Goal: Navigation & Orientation: Find specific page/section

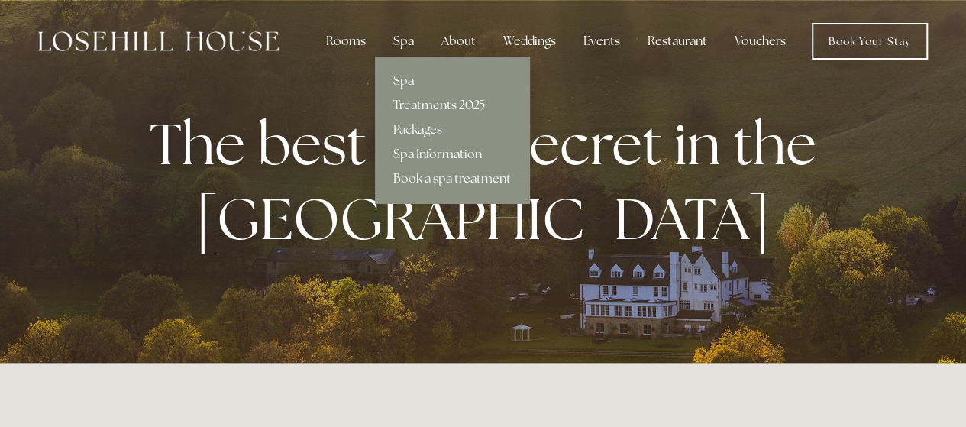
click at [416, 124] on link "Packages" at bounding box center [452, 130] width 154 height 24
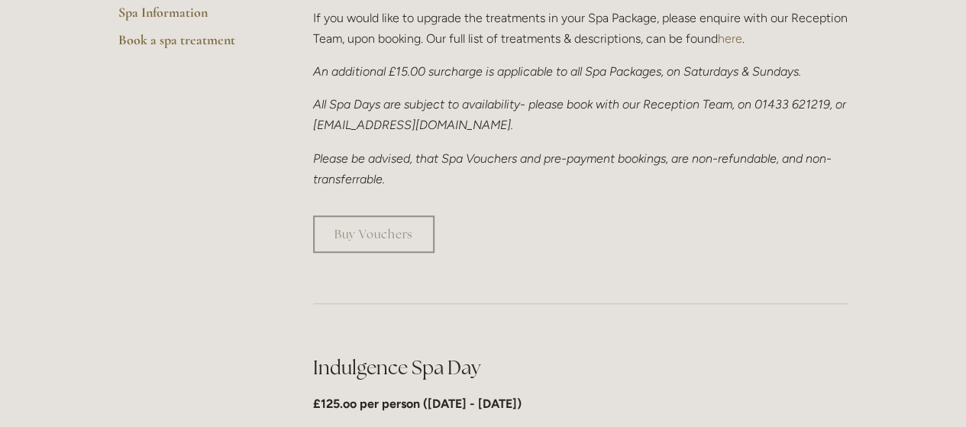
scroll to position [305, 0]
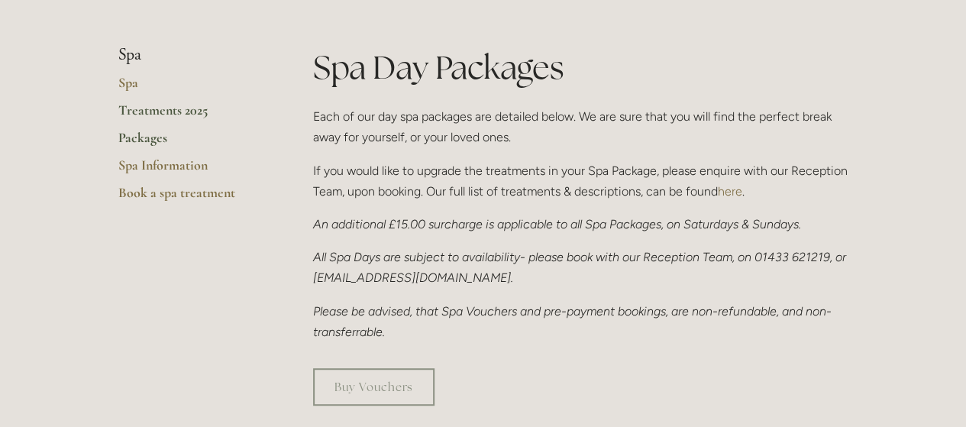
click at [158, 111] on link "Treatments 2025" at bounding box center [191, 115] width 146 height 27
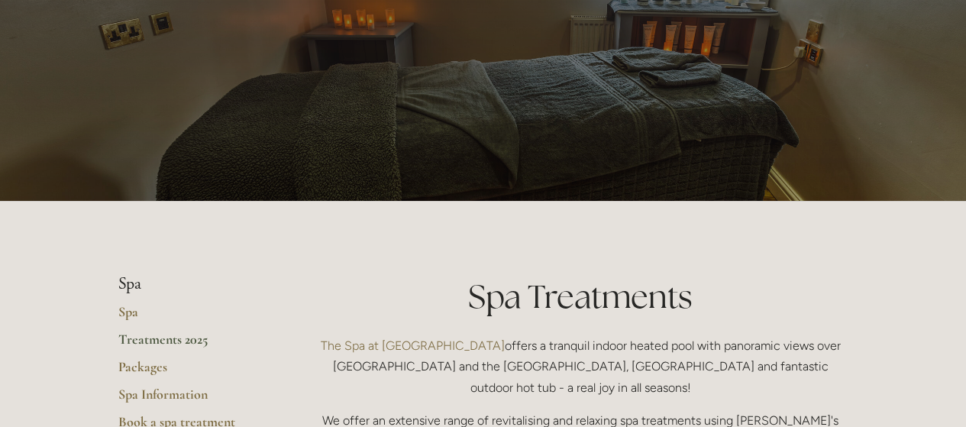
scroll to position [153, 0]
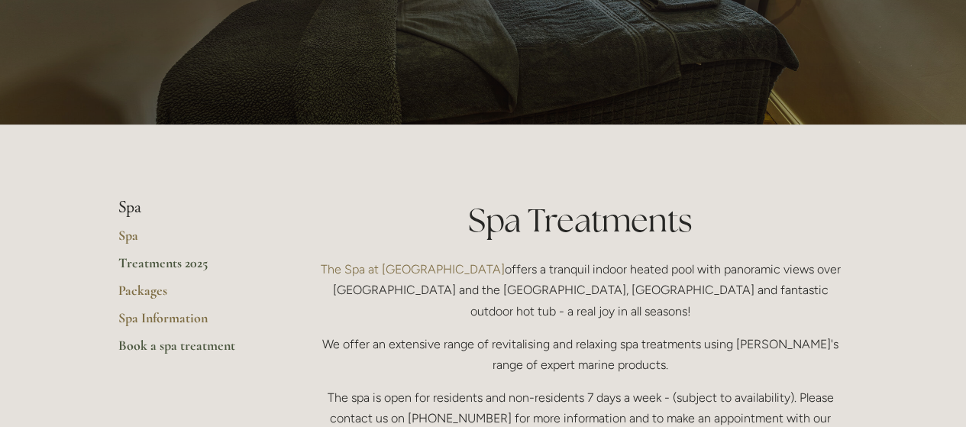
click at [165, 342] on link "Book a spa treatment" at bounding box center [191, 350] width 146 height 27
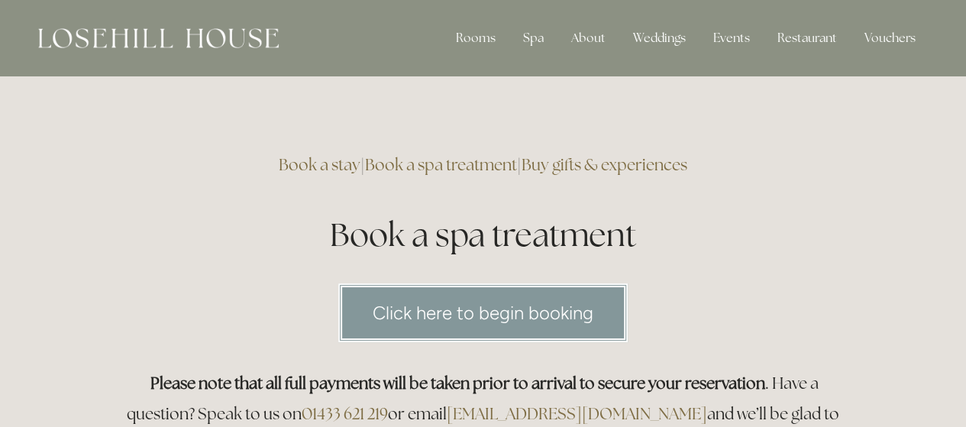
scroll to position [153, 0]
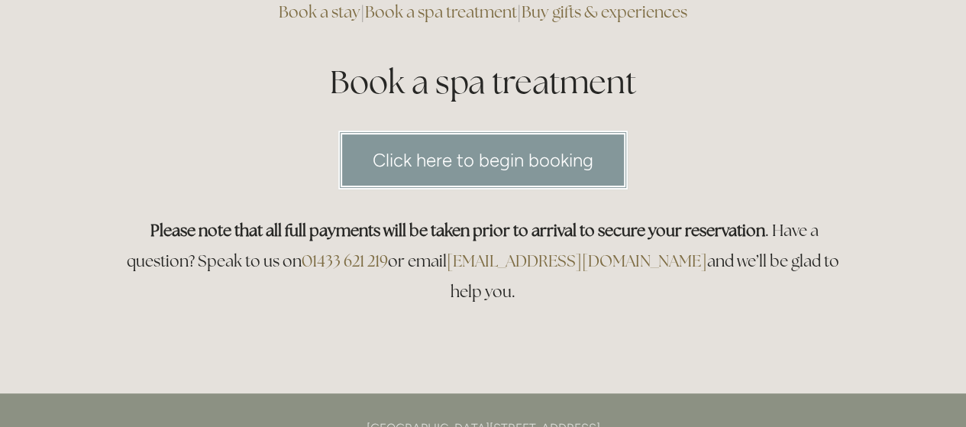
click at [547, 169] on link "Click here to begin booking" at bounding box center [482, 160] width 289 height 59
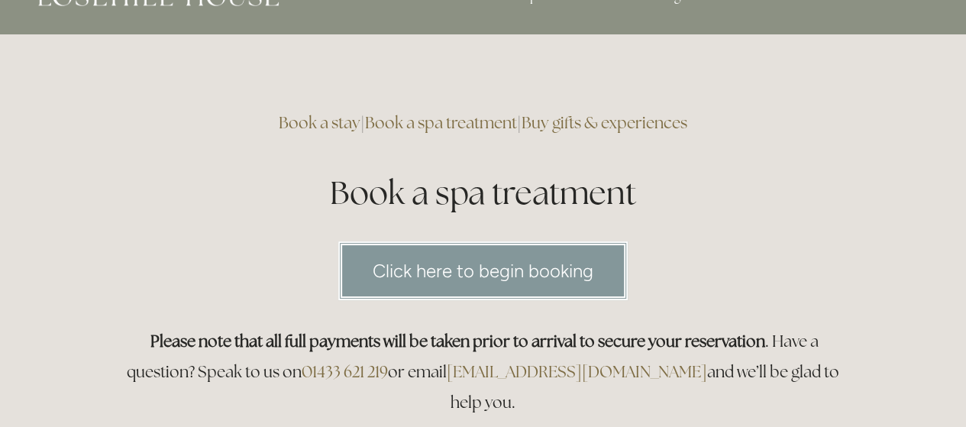
scroll to position [0, 0]
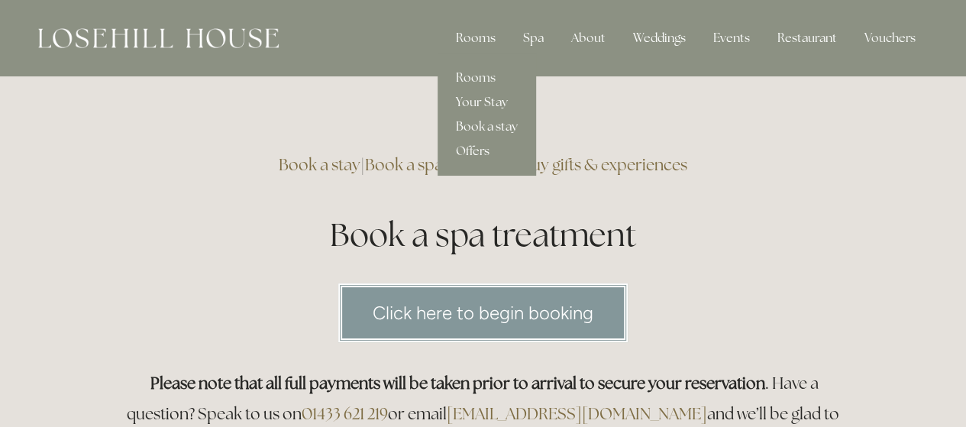
click at [500, 126] on link "Book a stay" at bounding box center [486, 127] width 98 height 24
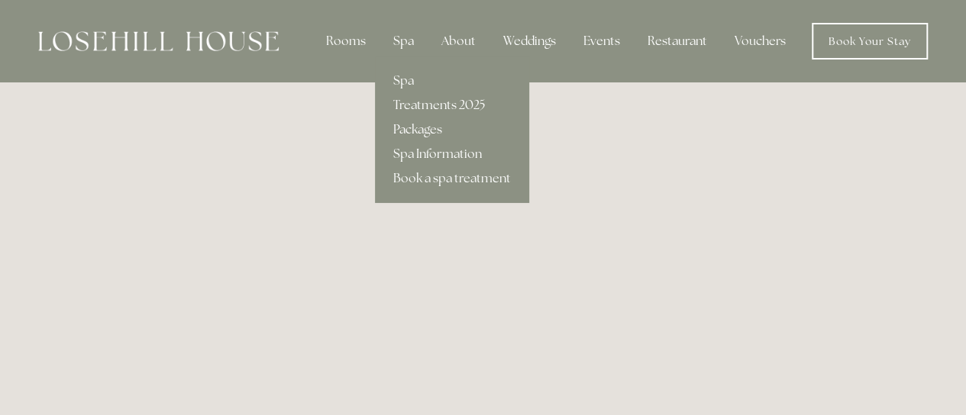
click at [417, 129] on link "Packages" at bounding box center [452, 130] width 154 height 24
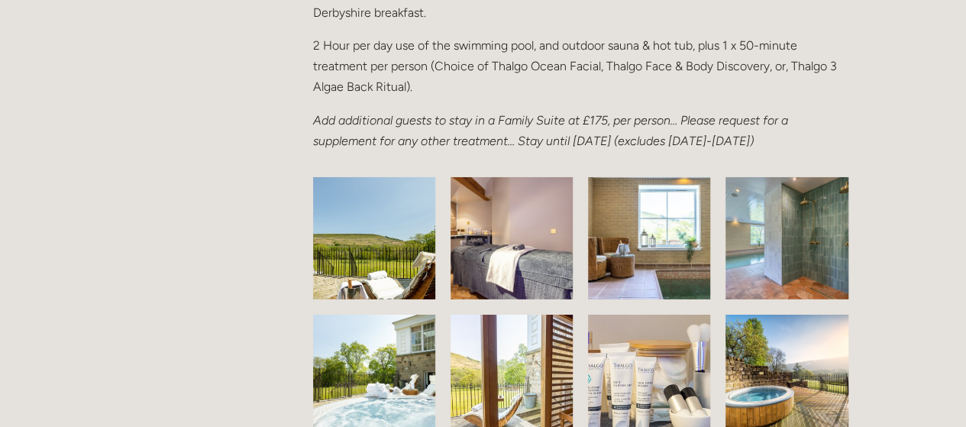
scroll to position [2138, 0]
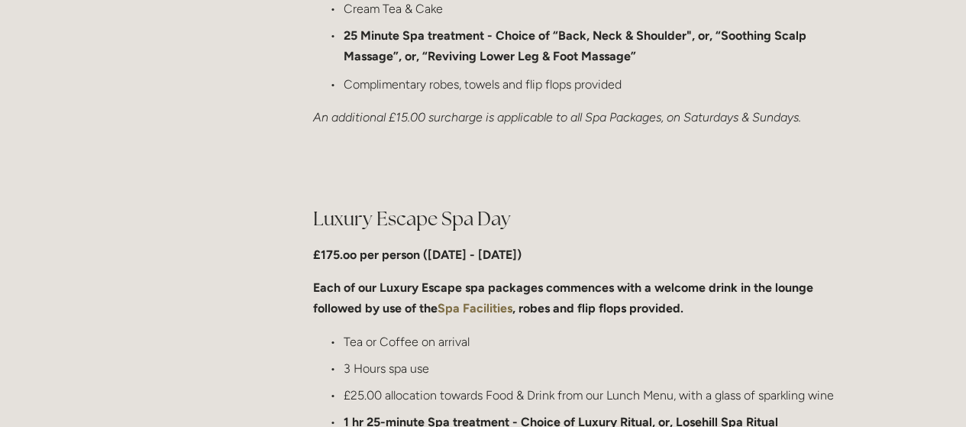
scroll to position [1298, 0]
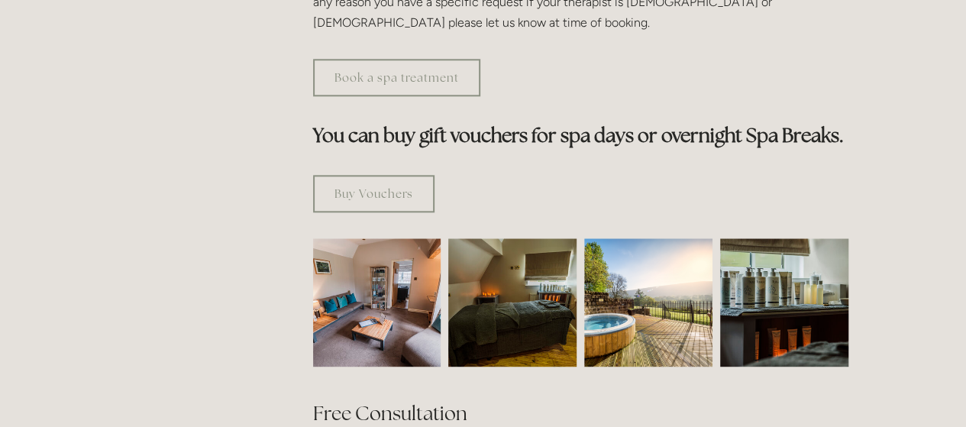
scroll to position [840, 0]
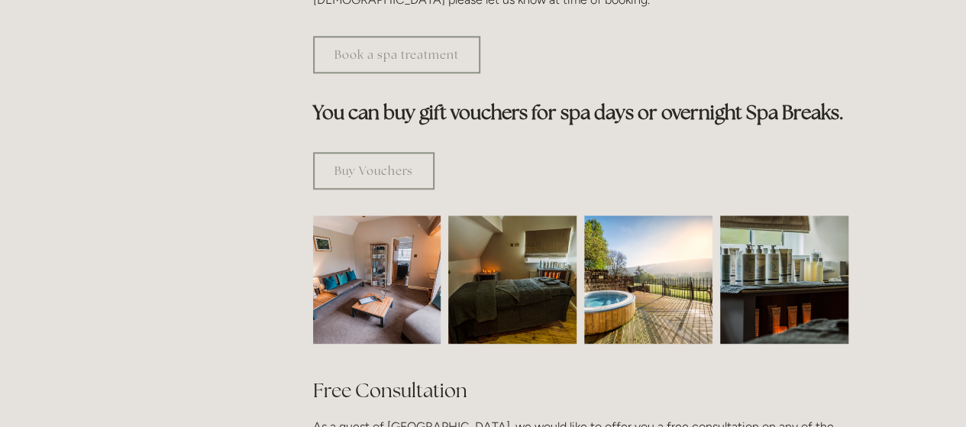
click at [385, 228] on img at bounding box center [377, 279] width 192 height 128
click at [525, 253] on img at bounding box center [512, 279] width 192 height 128
click at [624, 246] on img at bounding box center [648, 279] width 128 height 128
click at [781, 260] on img at bounding box center [784, 279] width 192 height 128
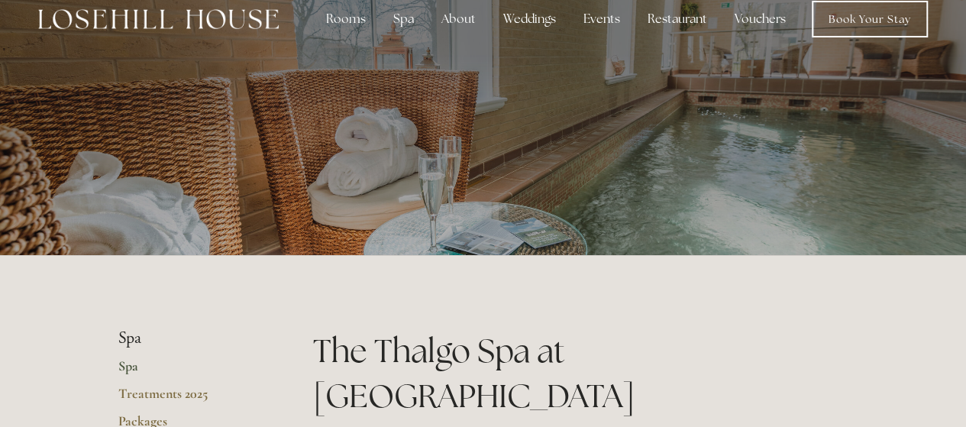
scroll to position [0, 0]
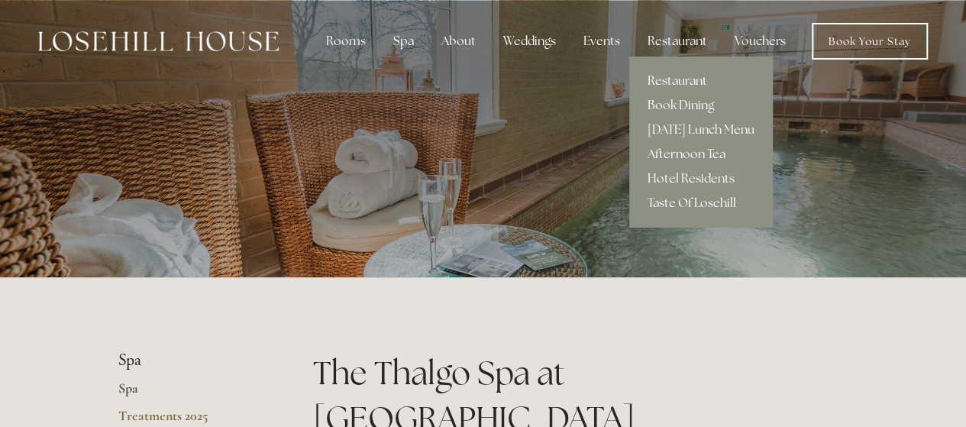
click at [684, 81] on link "Restaurant" at bounding box center [701, 81] width 144 height 24
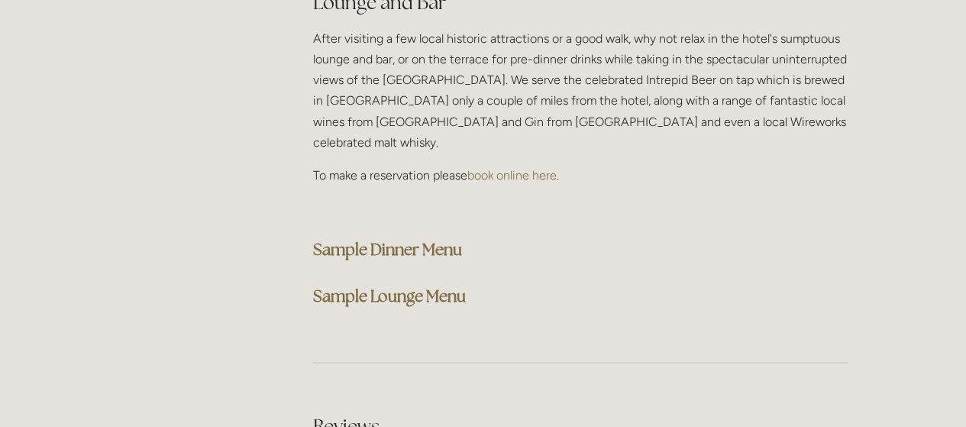
scroll to position [3817, 0]
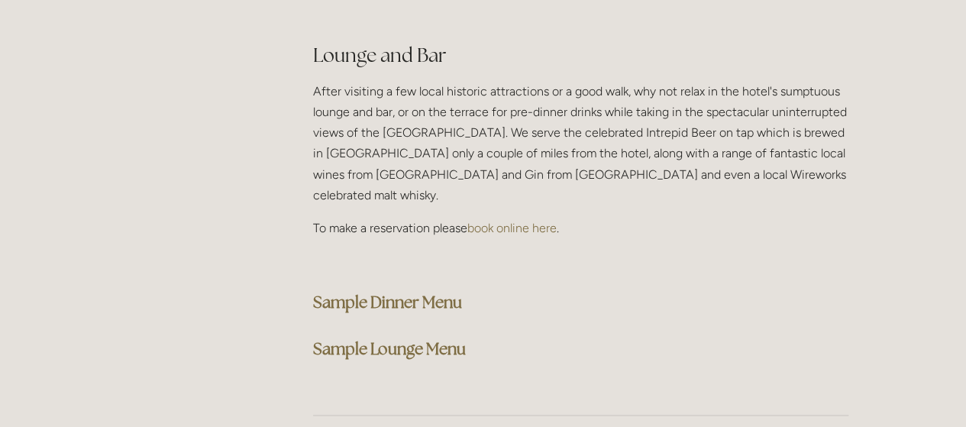
click at [437, 292] on strong "Sample Dinner Menu" at bounding box center [387, 302] width 149 height 21
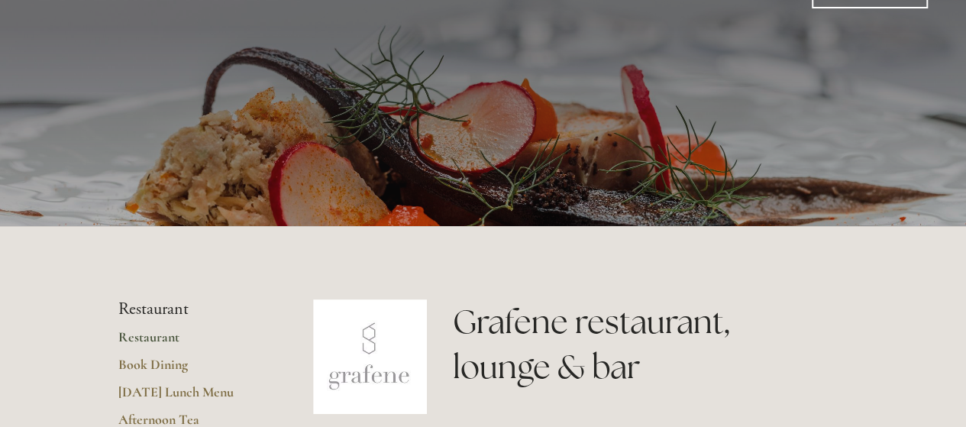
scroll to position [0, 0]
